Goal: Use online tool/utility

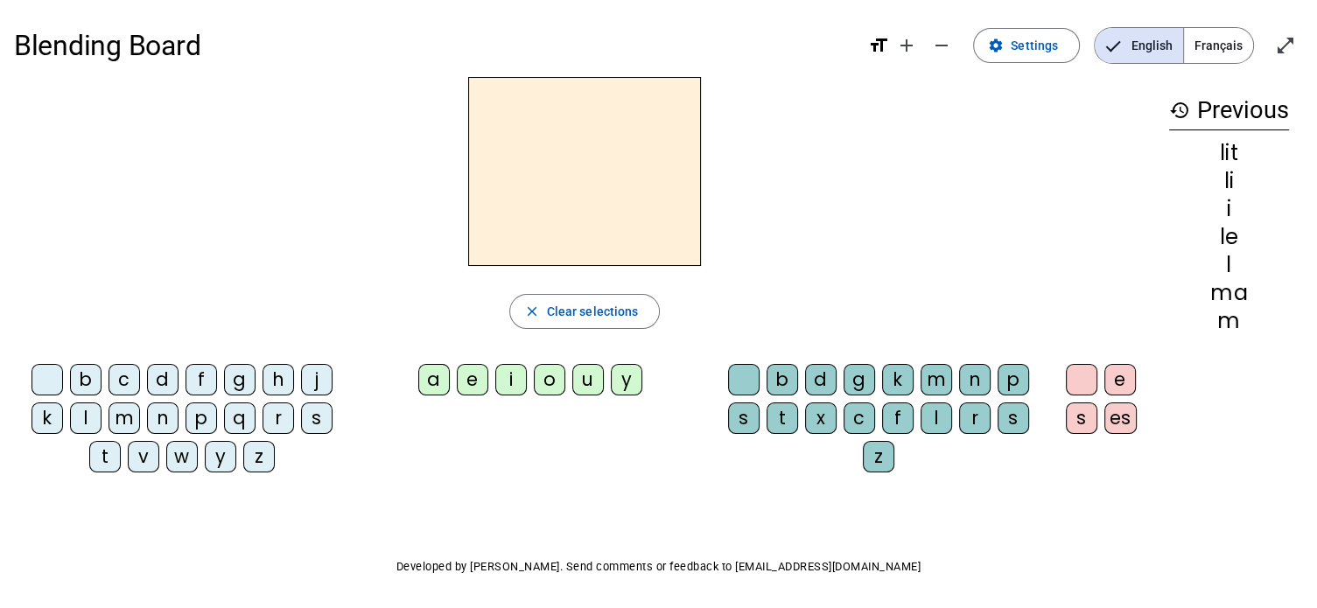
click at [86, 412] on div "l" at bounding box center [86, 419] width 32 height 32
click at [427, 375] on div "a" at bounding box center [434, 380] width 32 height 32
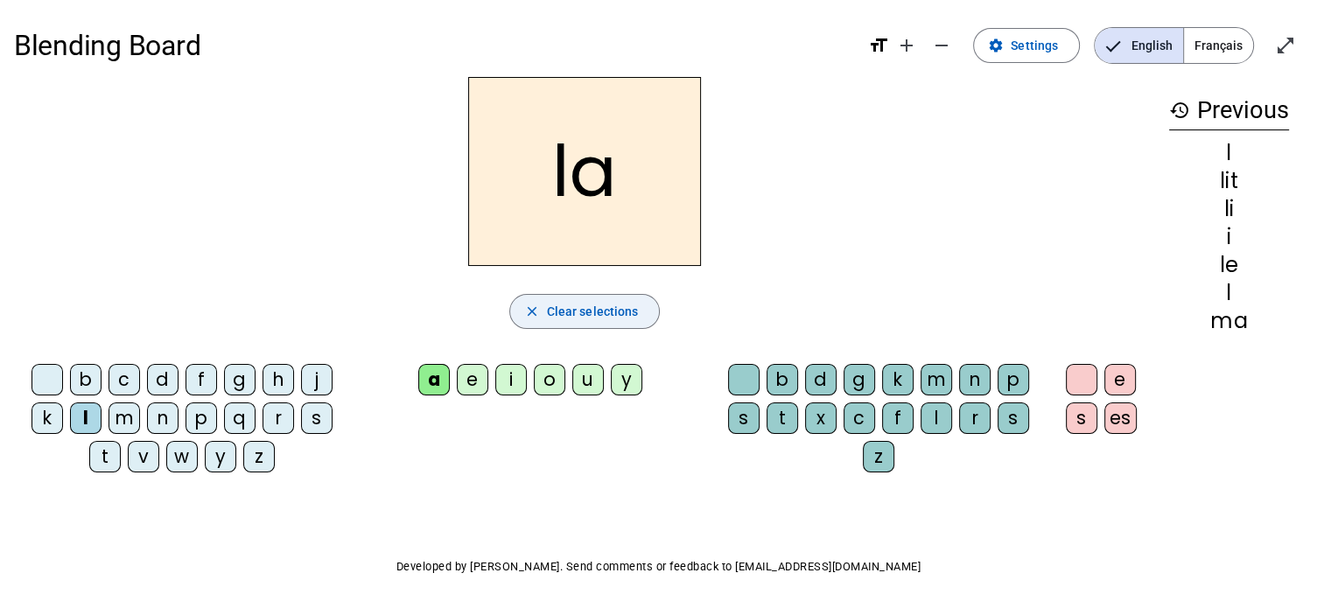
click at [559, 314] on span "Clear selections" at bounding box center [593, 311] width 92 height 21
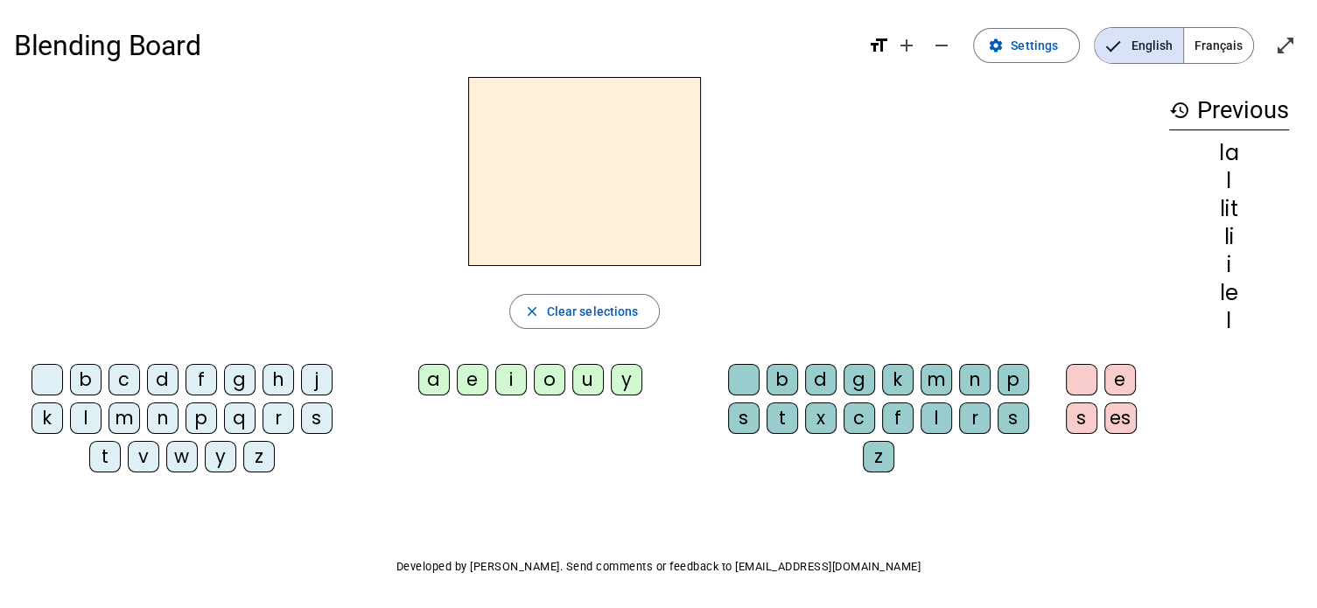
click at [81, 420] on div "l" at bounding box center [86, 419] width 32 height 32
click at [467, 382] on div "e" at bounding box center [473, 380] width 32 height 32
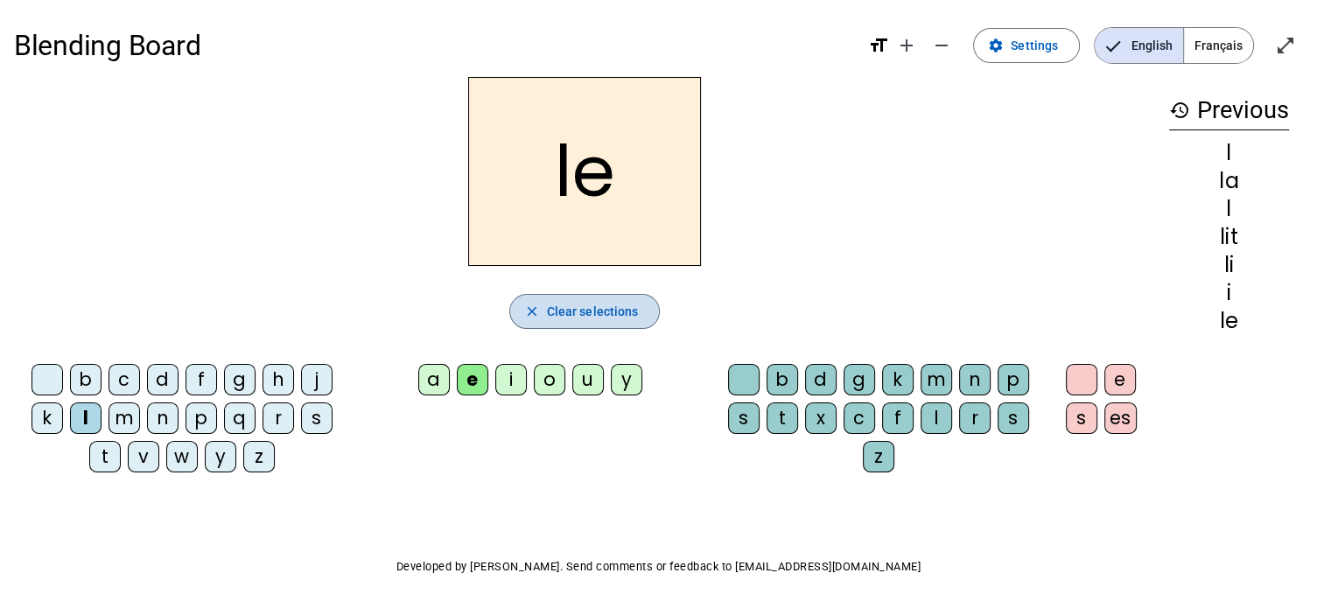
click at [595, 302] on span "Clear selections" at bounding box center [593, 311] width 92 height 21
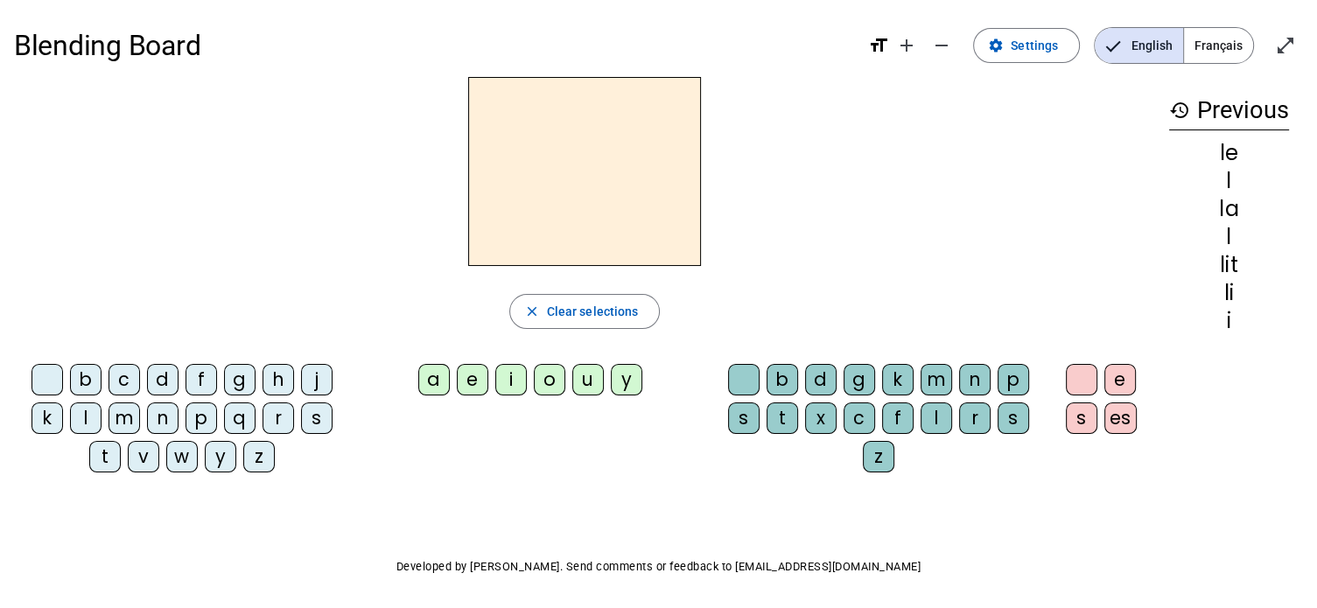
click at [84, 412] on div "l" at bounding box center [86, 419] width 32 height 32
click at [595, 375] on div "u" at bounding box center [588, 380] width 32 height 32
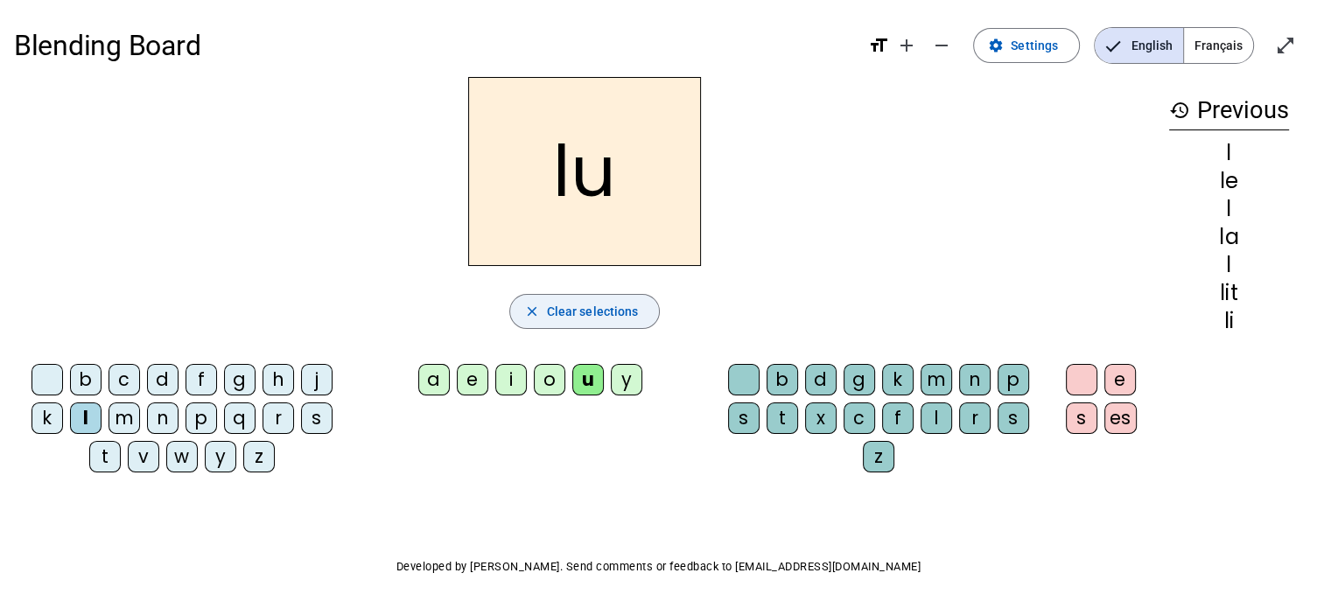
click at [571, 315] on span "Clear selections" at bounding box center [593, 311] width 92 height 21
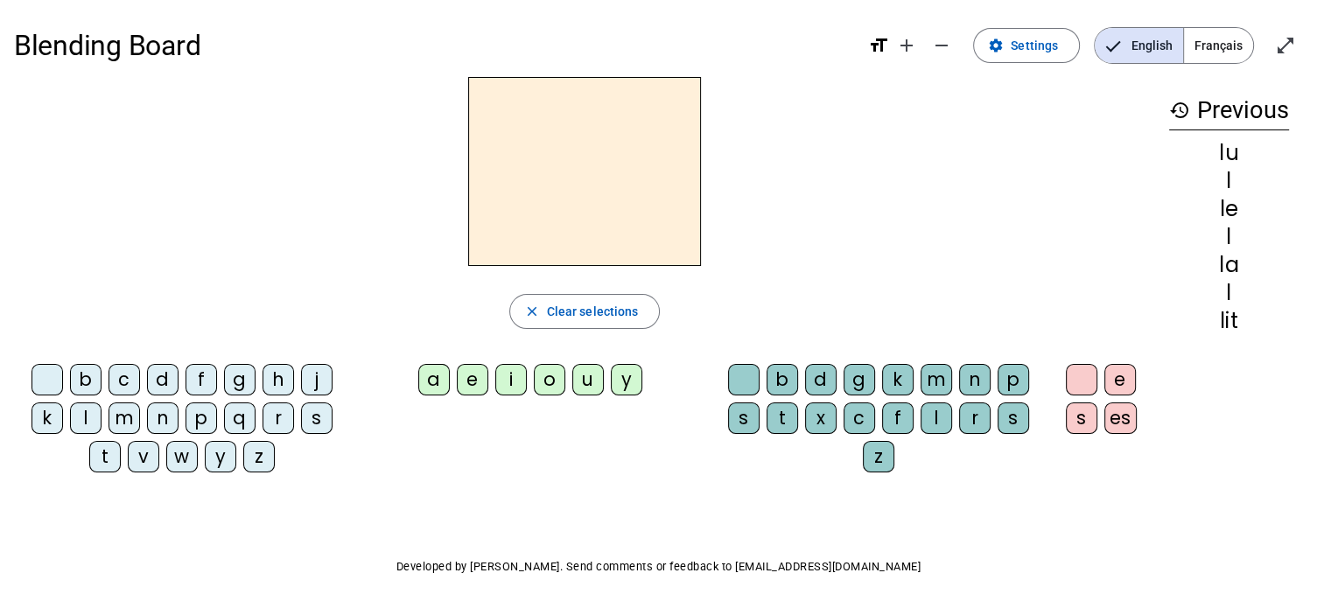
click at [109, 458] on div "t" at bounding box center [105, 457] width 32 height 32
click at [590, 375] on div "u" at bounding box center [588, 380] width 32 height 32
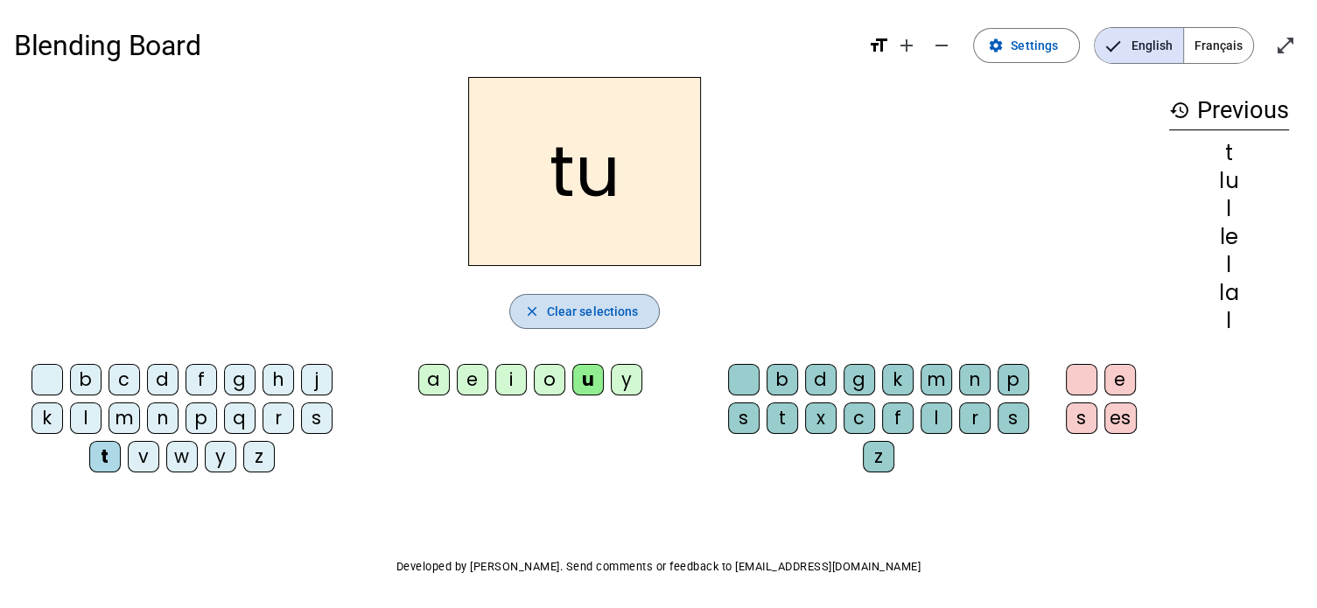
click at [582, 305] on span "Clear selections" at bounding box center [593, 311] width 92 height 21
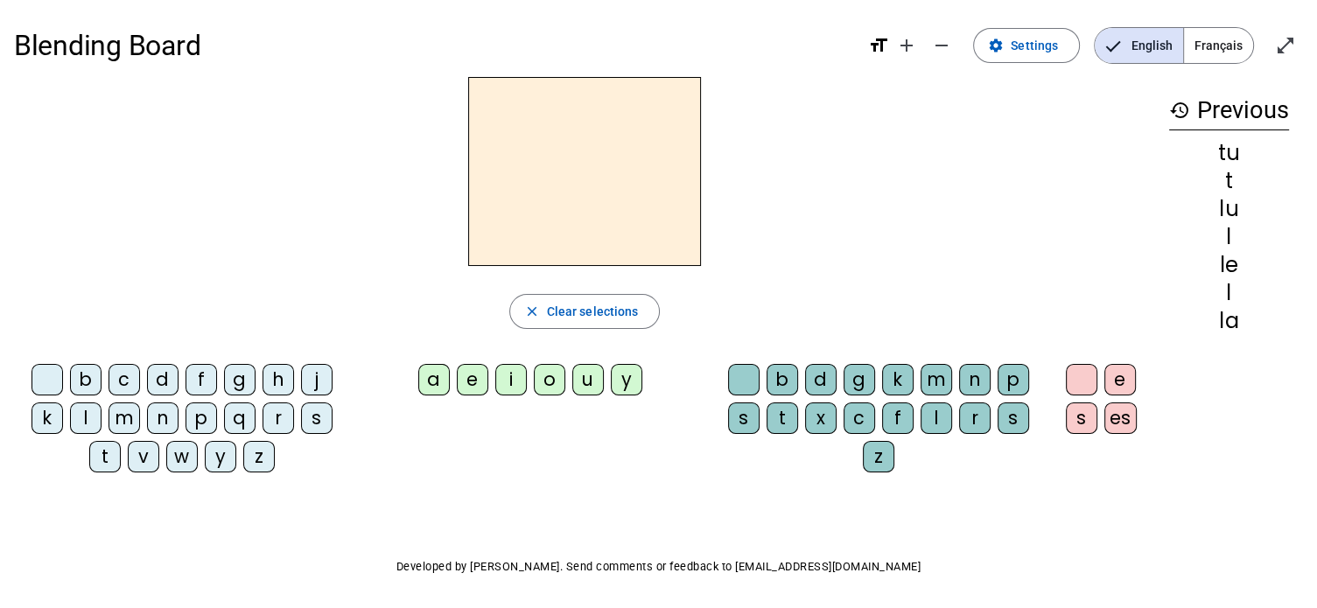
click at [89, 452] on div "t" at bounding box center [105, 457] width 32 height 32
click at [585, 382] on div "u" at bounding box center [588, 380] width 32 height 32
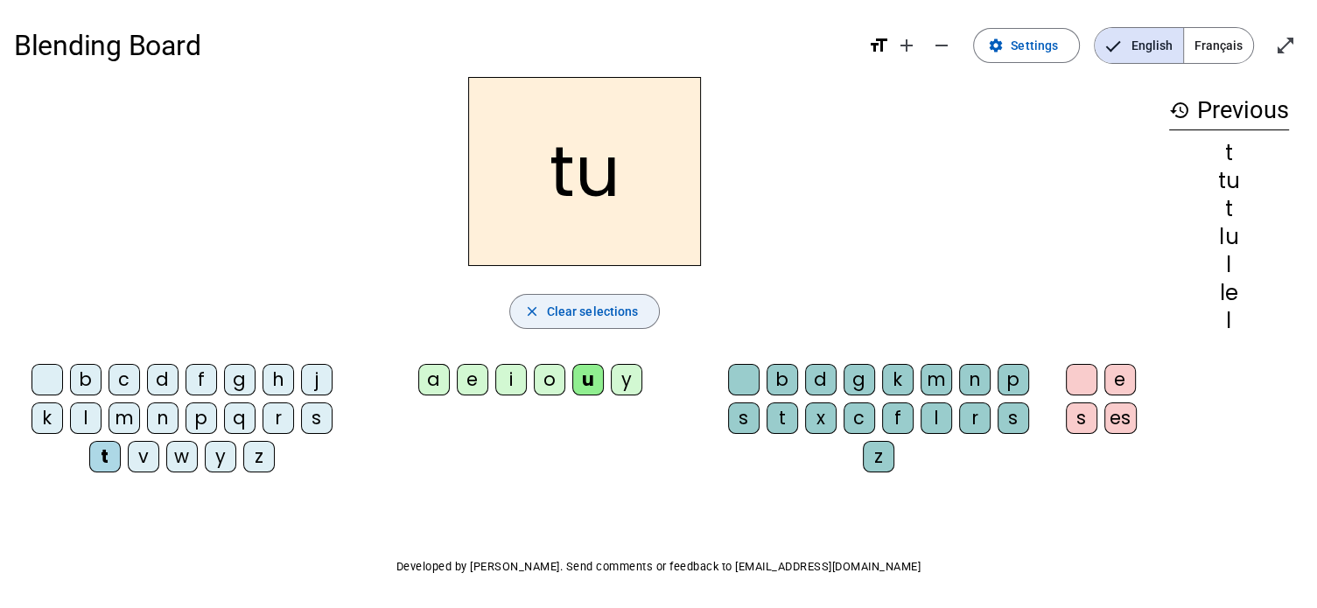
click at [550, 311] on span "Clear selections" at bounding box center [593, 311] width 92 height 21
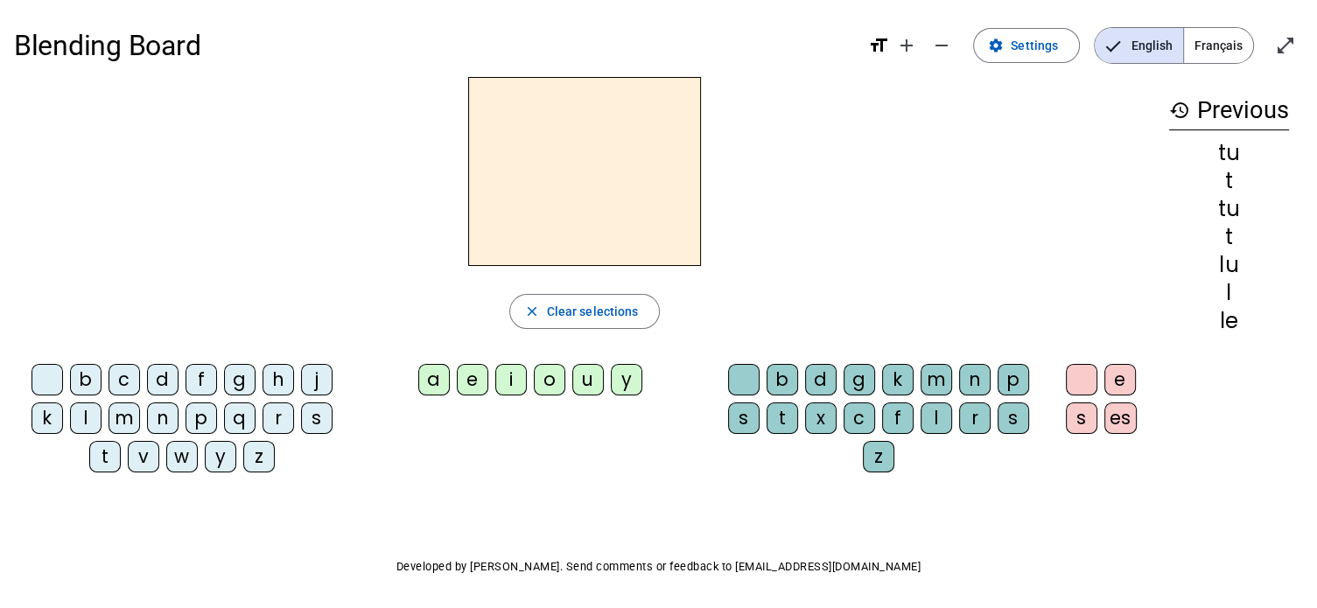
click at [92, 458] on div "t" at bounding box center [105, 457] width 32 height 32
click at [476, 379] on div "e" at bounding box center [473, 380] width 32 height 32
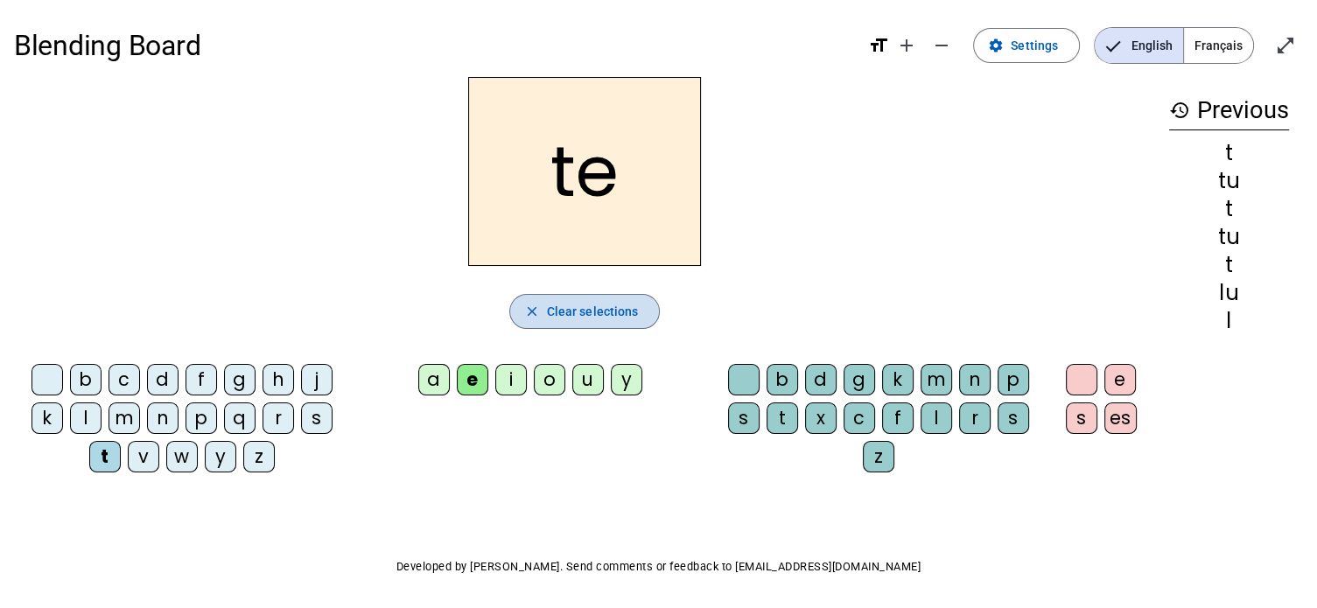
click at [567, 315] on span "Clear selections" at bounding box center [593, 311] width 92 height 21
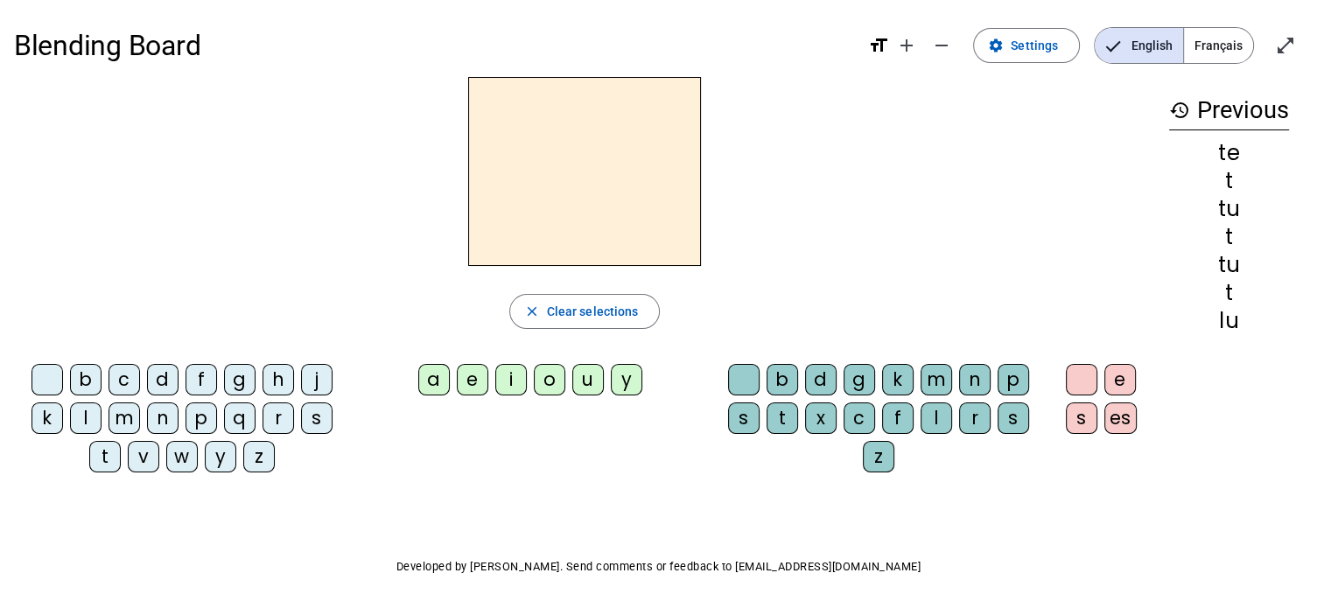
click at [106, 451] on div "t" at bounding box center [105, 457] width 32 height 32
click at [431, 375] on div "a" at bounding box center [434, 380] width 32 height 32
